Goal: Navigation & Orientation: Find specific page/section

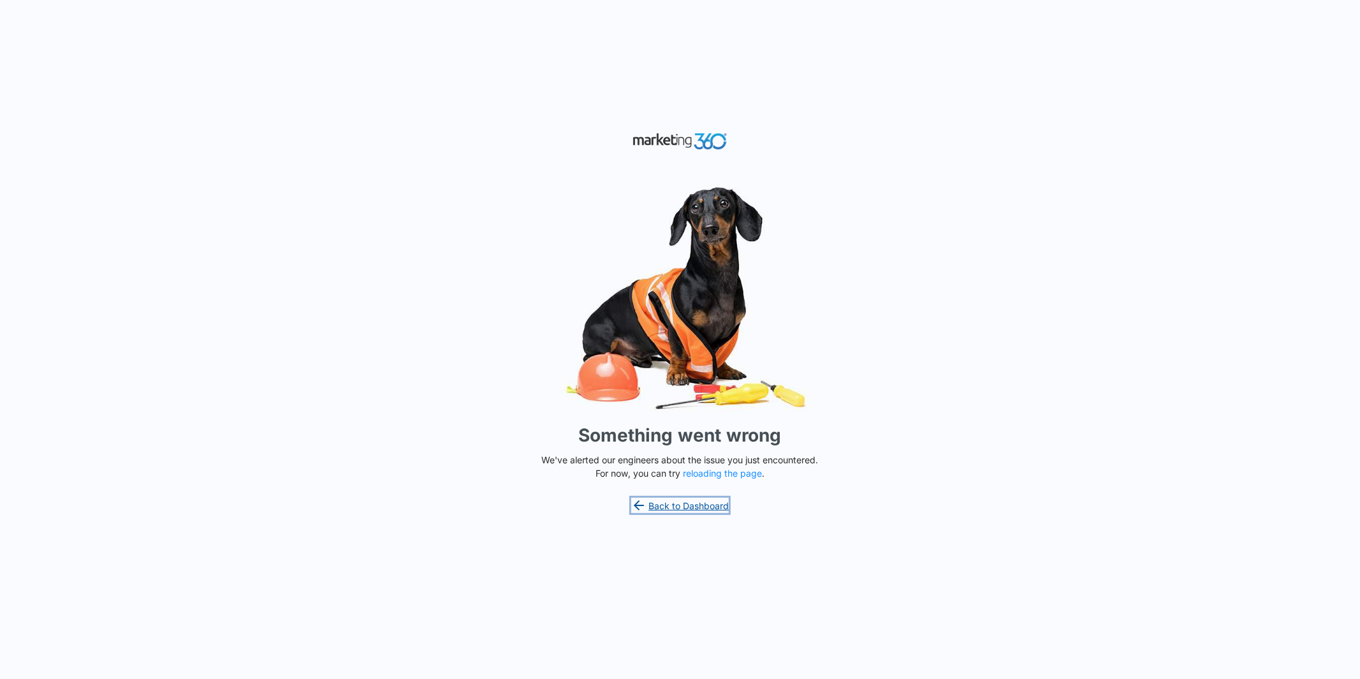
click at [678, 507] on link "Back to Dashboard" at bounding box center [680, 505] width 98 height 15
